Goal: Task Accomplishment & Management: Use online tool/utility

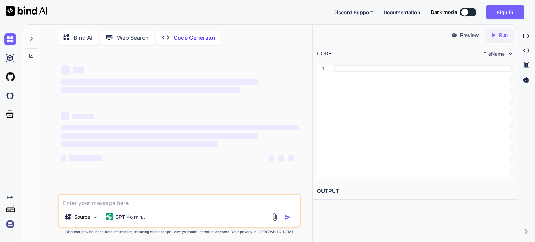
scroll to position [2, 0]
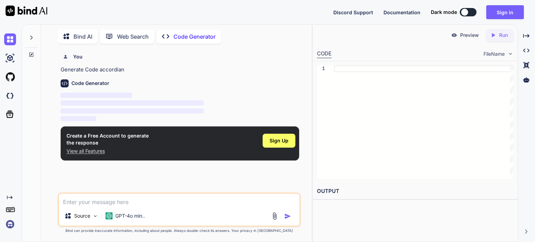
type textarea "x"
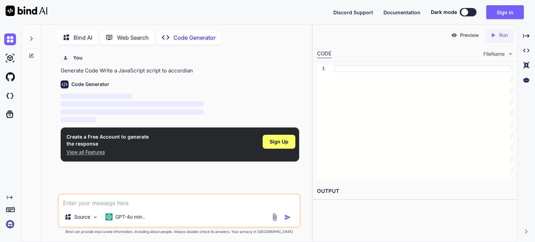
scroll to position [2, 0]
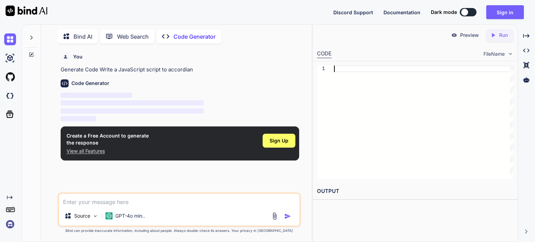
click at [379, 69] on div at bounding box center [423, 122] width 179 height 114
click at [120, 200] on textarea at bounding box center [179, 200] width 241 height 13
click at [126, 218] on p "GPT-4o min.." at bounding box center [130, 215] width 30 height 7
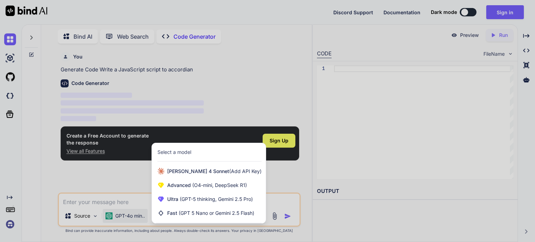
click at [126, 218] on div at bounding box center [267, 121] width 535 height 242
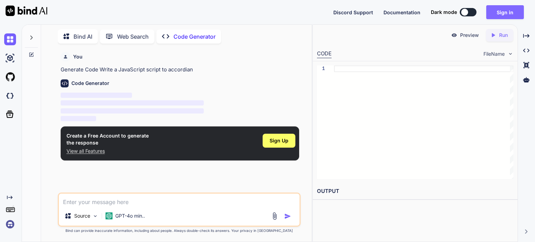
click at [516, 12] on button "Sign in" at bounding box center [505, 12] width 38 height 14
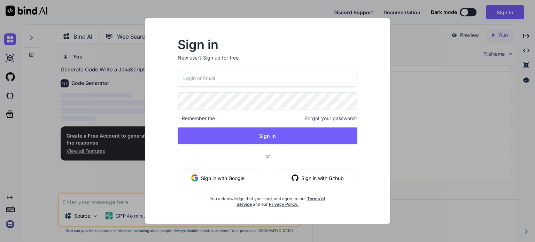
click at [230, 178] on button "Sign in with Google" at bounding box center [218, 178] width 80 height 17
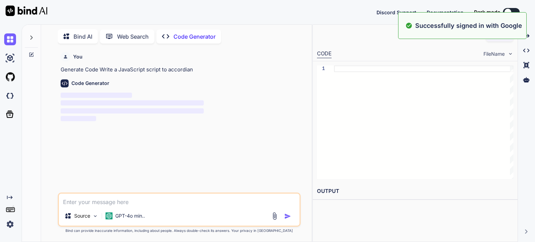
type textarea "x"
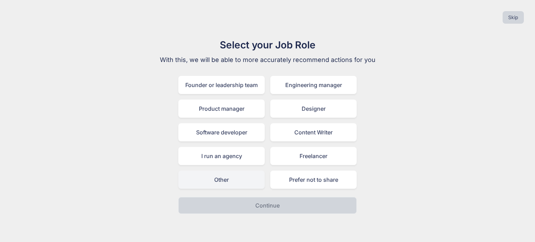
click at [224, 181] on div "Other" at bounding box center [221, 180] width 86 height 18
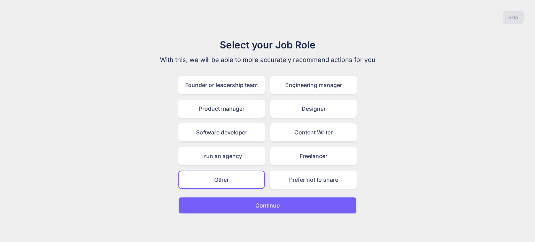
click at [244, 206] on button "Continue" at bounding box center [267, 205] width 178 height 17
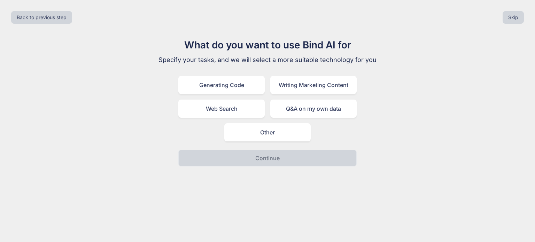
click at [239, 74] on div "What do you want to use Bind AI for Specify your tasks, and we will select a mo…" at bounding box center [267, 102] width 234 height 129
click at [238, 79] on div "Generating Code" at bounding box center [221, 85] width 86 height 18
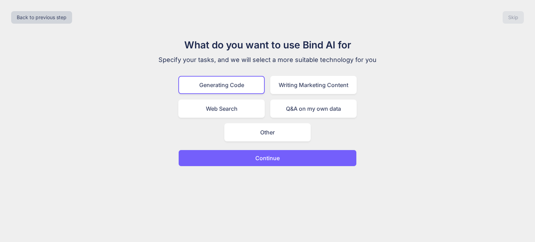
click at [256, 157] on p "Continue" at bounding box center [267, 158] width 24 height 8
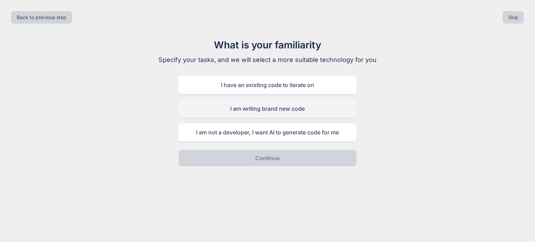
click at [266, 109] on div "I am writing brand new code" at bounding box center [267, 109] width 178 height 18
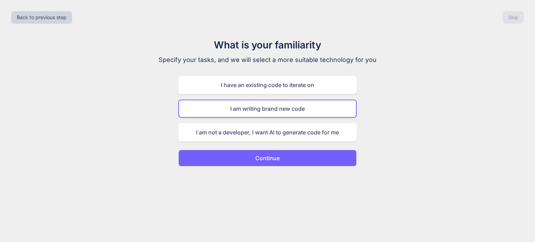
click at [269, 158] on p "Continue" at bounding box center [267, 158] width 24 height 8
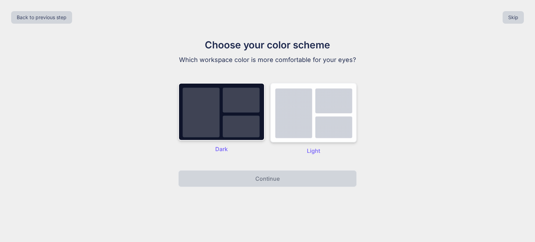
click at [286, 126] on img at bounding box center [313, 113] width 86 height 60
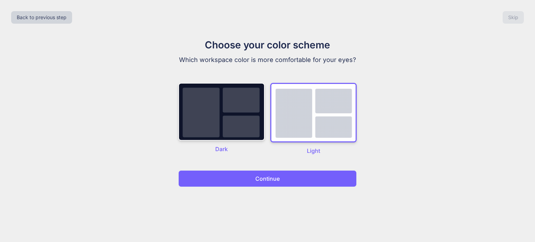
click at [281, 182] on button "Continue" at bounding box center [267, 178] width 178 height 17
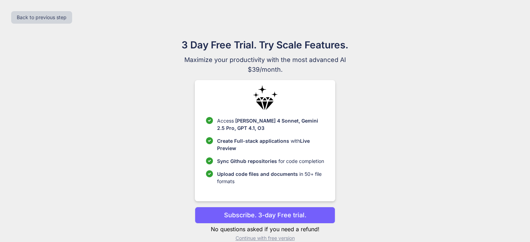
click at [276, 212] on p "Subscribe. 3-day Free trial." at bounding box center [265, 214] width 82 height 9
